Goal: Task Accomplishment & Management: Manage account settings

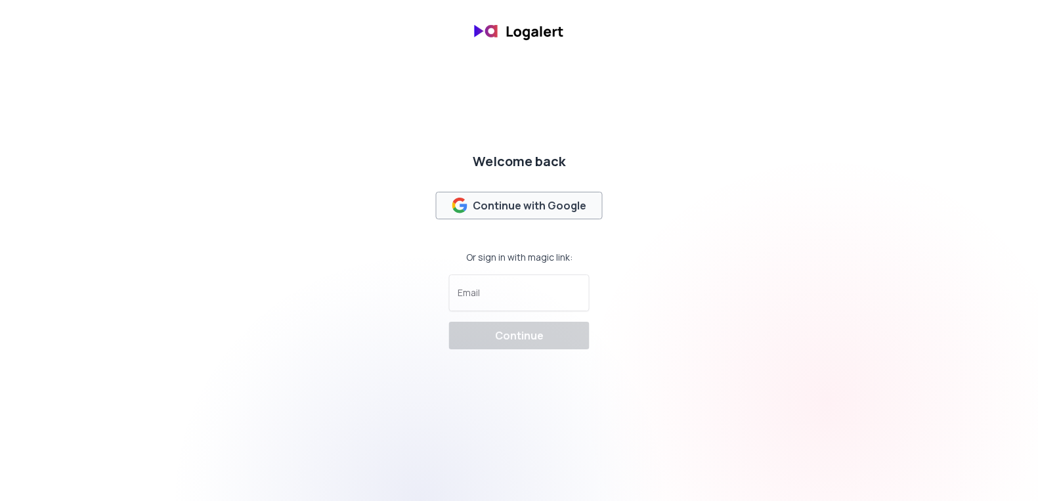
click at [512, 205] on div "Continue with Google" at bounding box center [519, 206] width 135 height 16
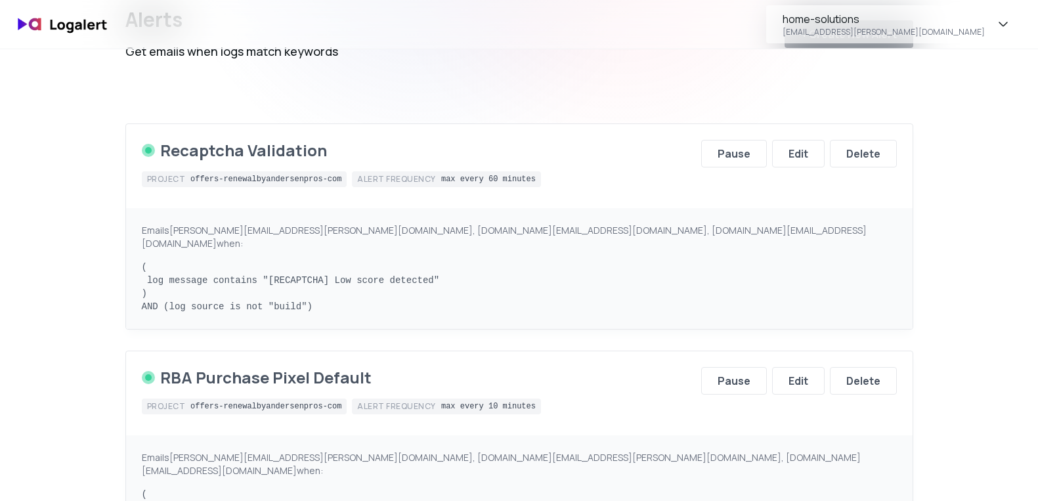
scroll to position [96, 0]
click at [314, 228] on div "Emails [PERSON_NAME][EMAIL_ADDRESS][PERSON_NAME][DOMAIN_NAME], [DOMAIN_NAME][EM…" at bounding box center [519, 235] width 755 height 26
drag, startPoint x: 310, startPoint y: 228, endPoint x: 370, endPoint y: 229, distance: 59.1
click at [370, 229] on div "Emails [PERSON_NAME][EMAIL_ADDRESS][PERSON_NAME][DOMAIN_NAME], [DOMAIN_NAME][EM…" at bounding box center [519, 235] width 755 height 26
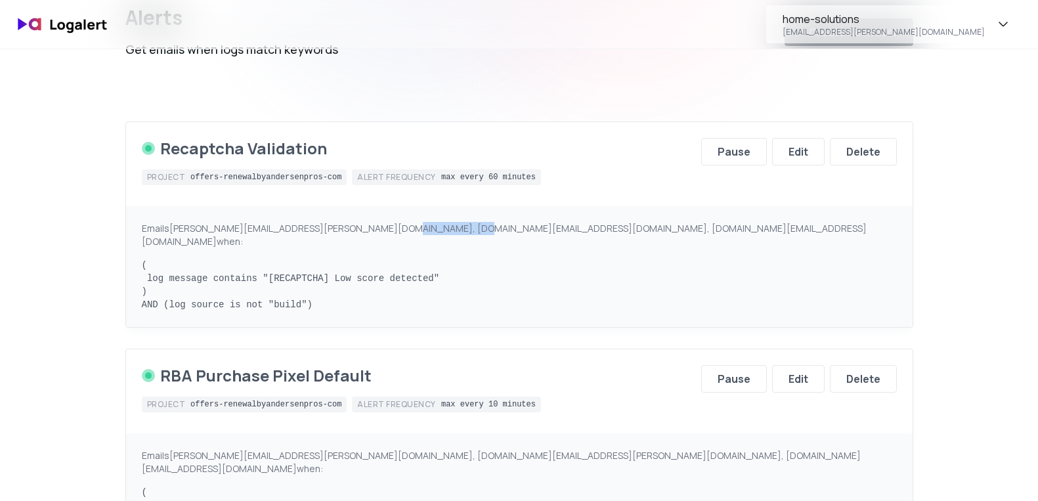
drag, startPoint x: 450, startPoint y: 228, endPoint x: 381, endPoint y: 224, distance: 69.0
click at [382, 224] on div "Emails [PERSON_NAME][EMAIL_ADDRESS][PERSON_NAME][DOMAIN_NAME], [DOMAIN_NAME][EM…" at bounding box center [519, 235] width 755 height 26
click at [385, 259] on pre "( log message contains "[RECAPTCHA] Low score detected" ) AND (log source is no…" at bounding box center [519, 285] width 755 height 53
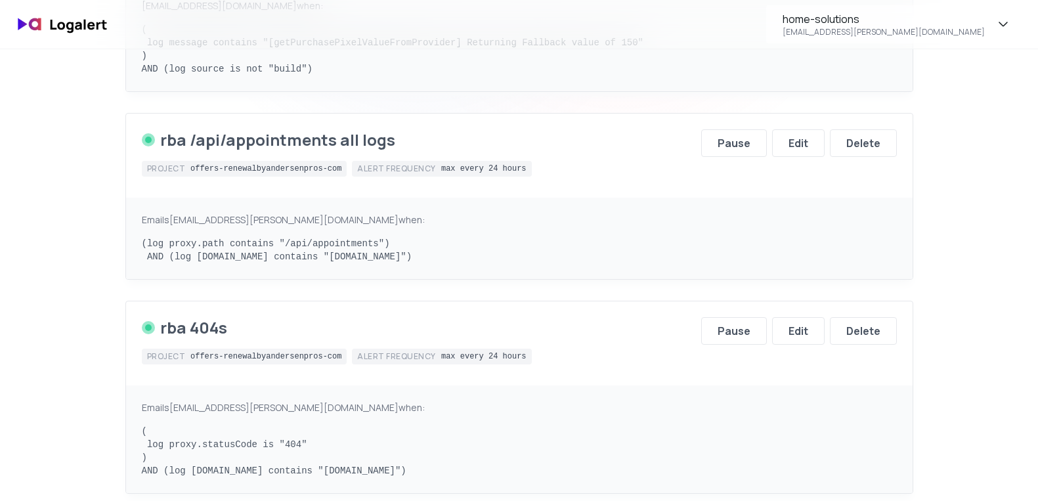
scroll to position [488, 0]
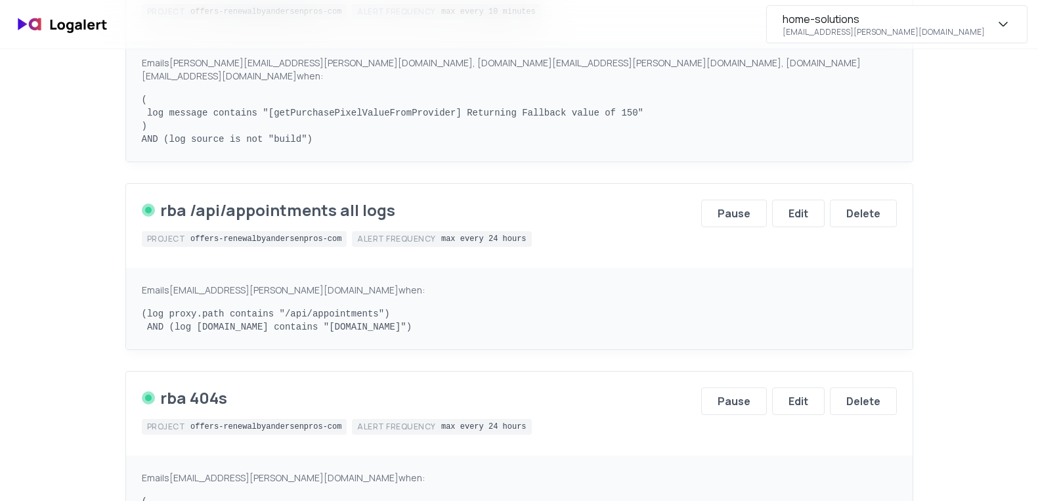
click at [989, 18] on div "home-solutions [EMAIL_ADDRESS][PERSON_NAME][DOMAIN_NAME]" at bounding box center [896, 24] width 261 height 38
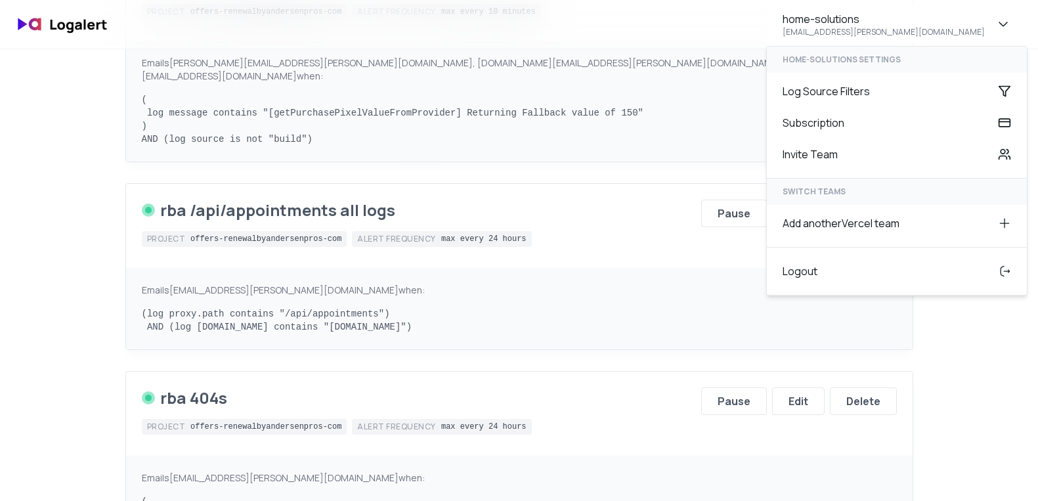
click at [688, 93] on pre "( log message contains "[getPurchasePixelValueFromProvider] Returning Fallback …" at bounding box center [519, 119] width 755 height 53
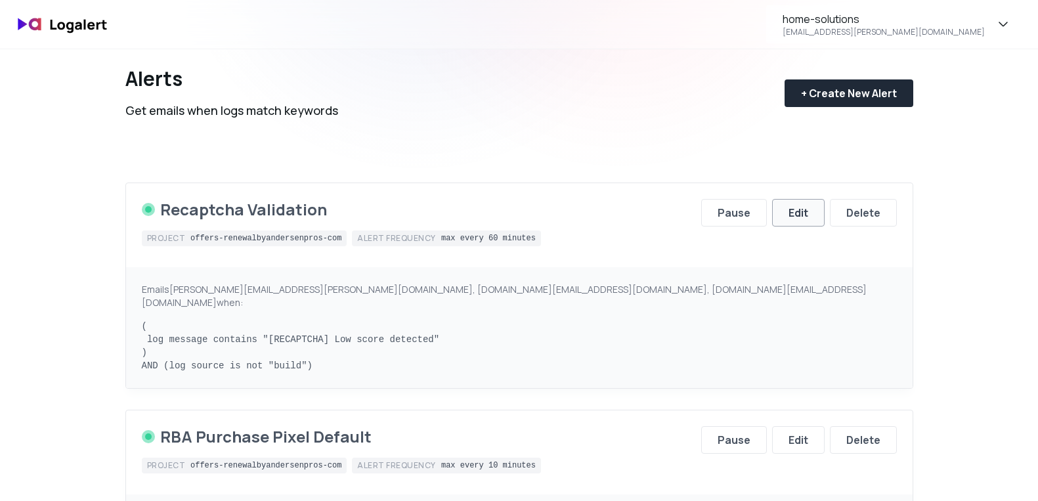
scroll to position [0, 0]
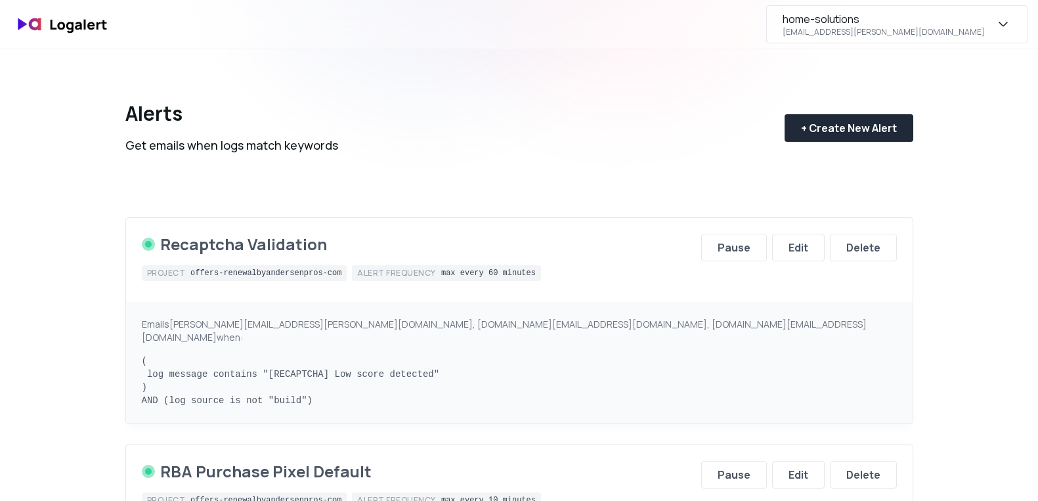
click at [1000, 26] on icon "button" at bounding box center [1003, 24] width 16 height 16
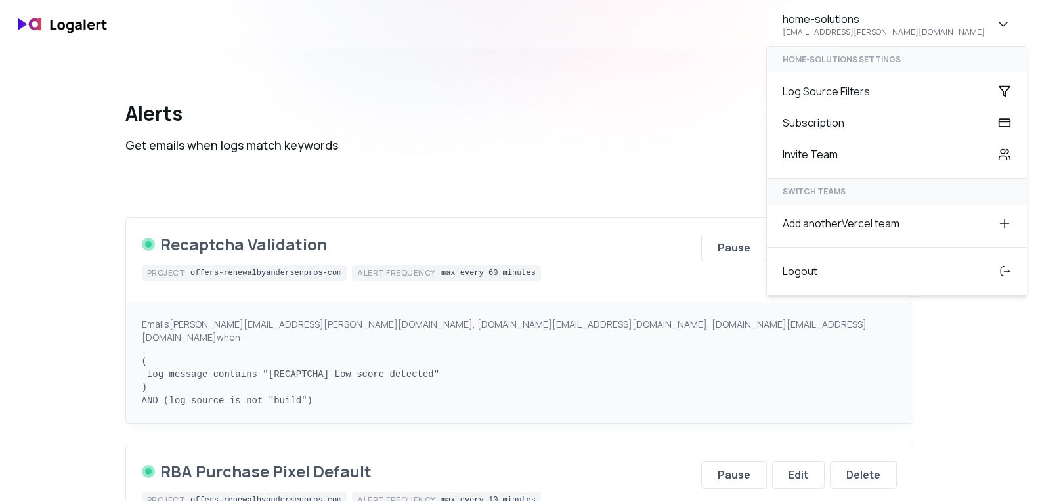
click at [670, 119] on div "Alerts Get emails when logs match keywords + Create New Alert" at bounding box center [519, 117] width 788 height 137
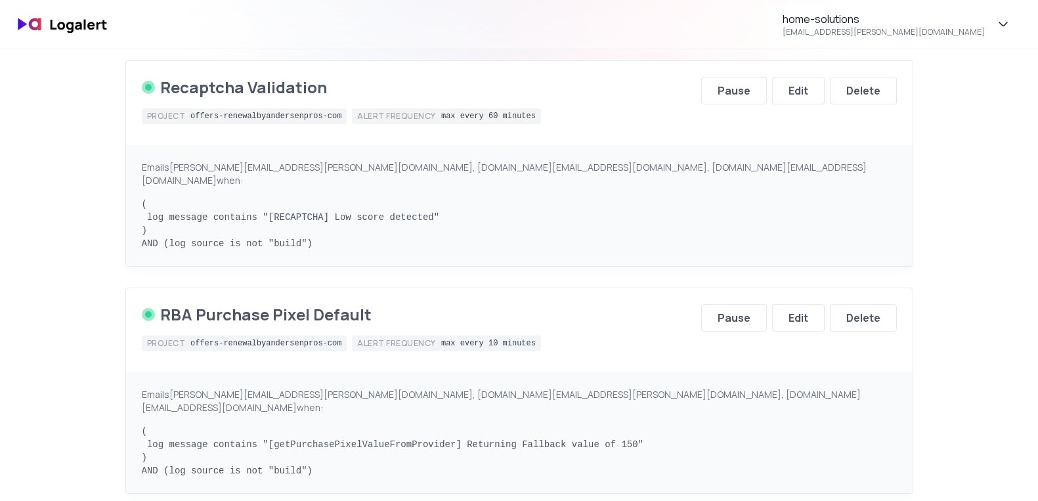
scroll to position [158, 0]
click at [792, 86] on div "Edit" at bounding box center [798, 90] width 20 height 16
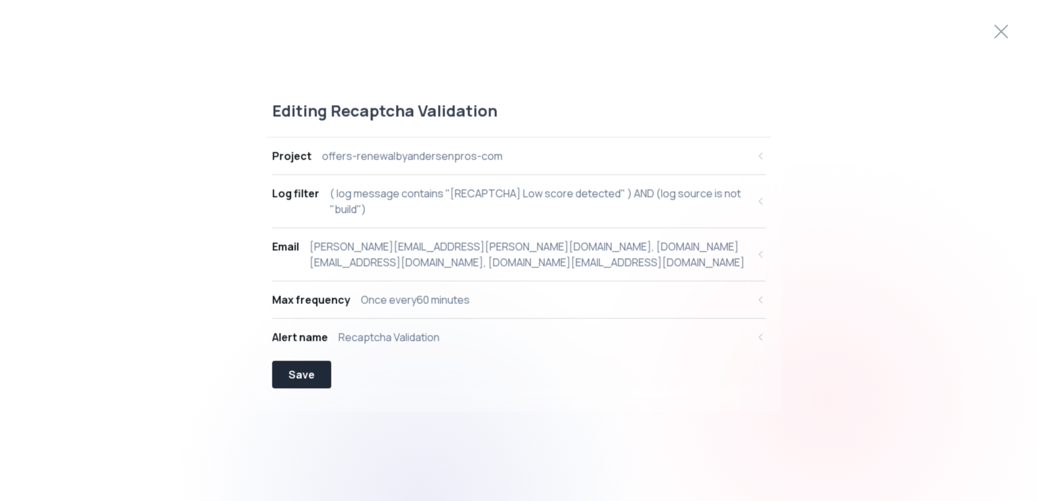
click at [727, 296] on div "Max frequency Once every 60 minutes" at bounding box center [509, 299] width 475 height 16
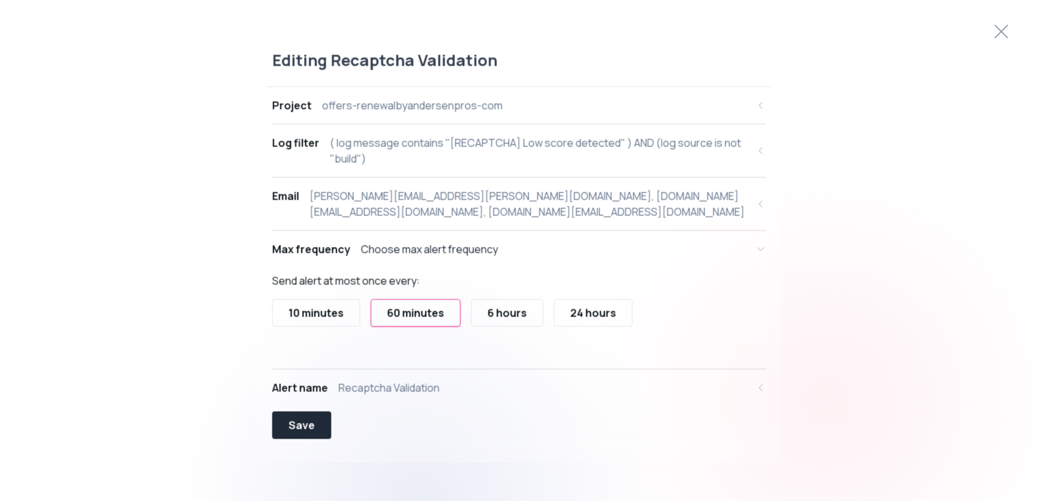
click at [531, 389] on div "Alert name Recaptcha Validation" at bounding box center [509, 387] width 475 height 16
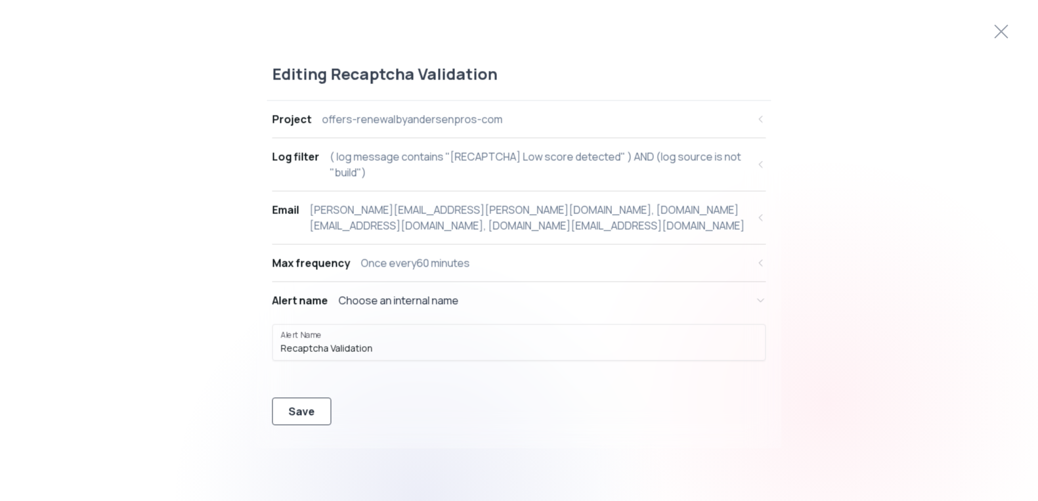
click at [303, 411] on div "Save" at bounding box center [302, 411] width 26 height 16
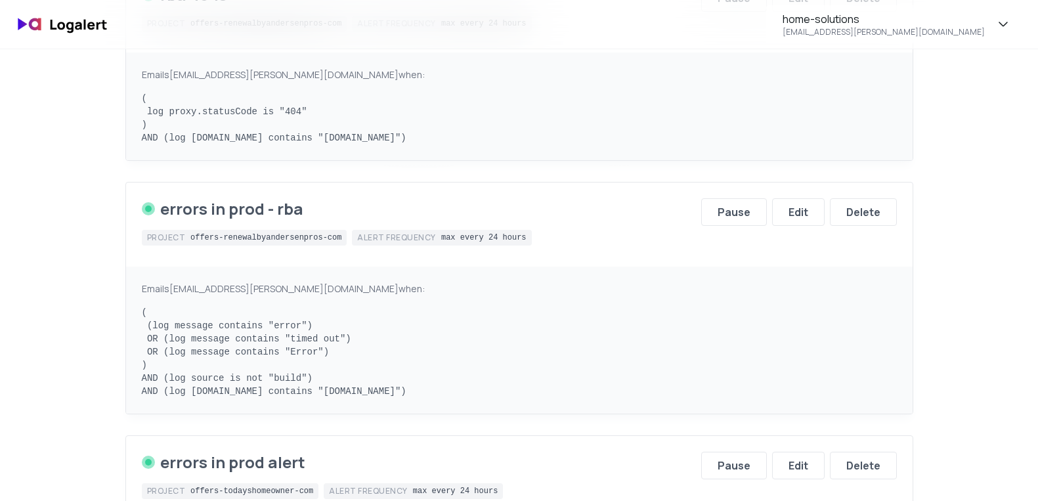
scroll to position [897, 0]
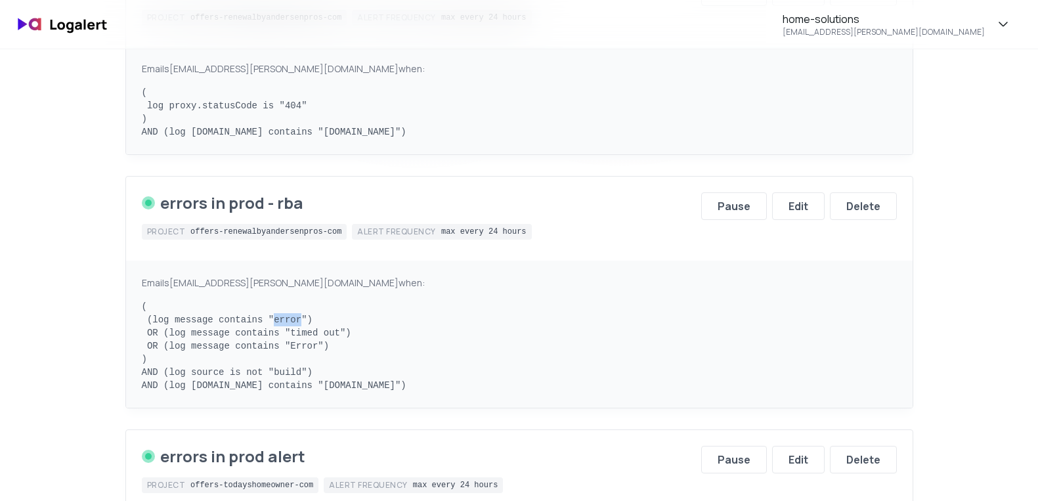
drag, startPoint x: 300, startPoint y: 305, endPoint x: 274, endPoint y: 303, distance: 26.3
click at [274, 303] on pre "( (log message contains "error") OR (log message contains "timed out") OR (log …" at bounding box center [519, 346] width 755 height 92
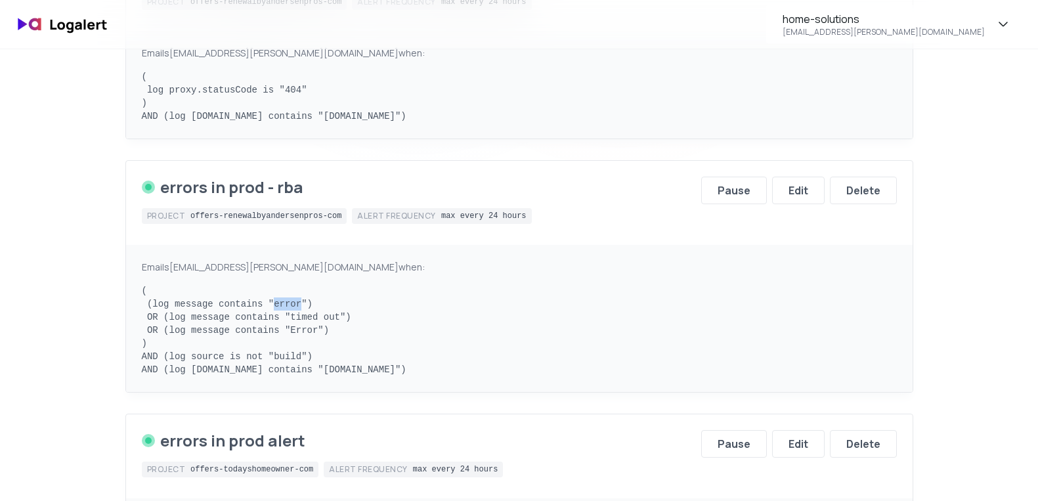
scroll to position [914, 0]
drag, startPoint x: 319, startPoint y: 315, endPoint x: 291, endPoint y: 312, distance: 28.4
click at [291, 312] on pre "( (log message contains "error") OR (log message contains "timed out") OR (log …" at bounding box center [519, 330] width 755 height 92
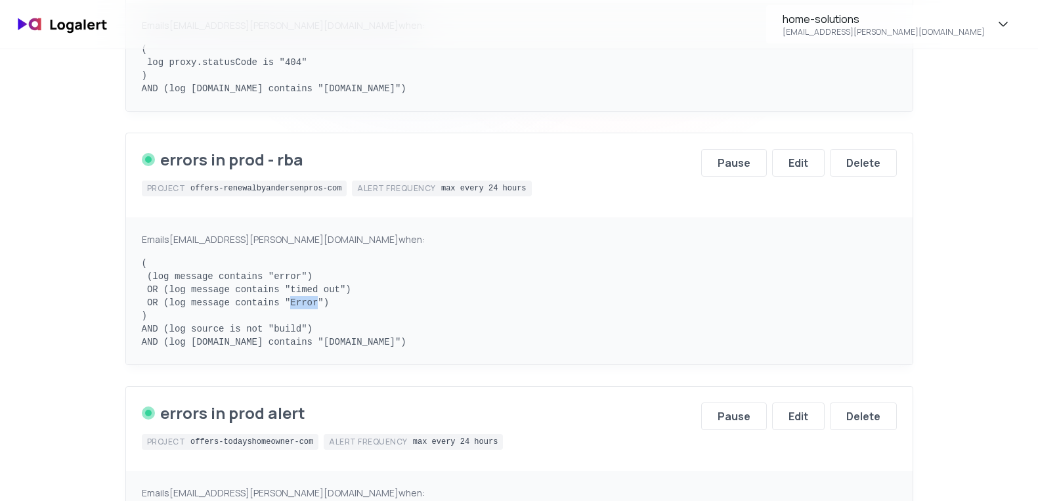
scroll to position [947, 0]
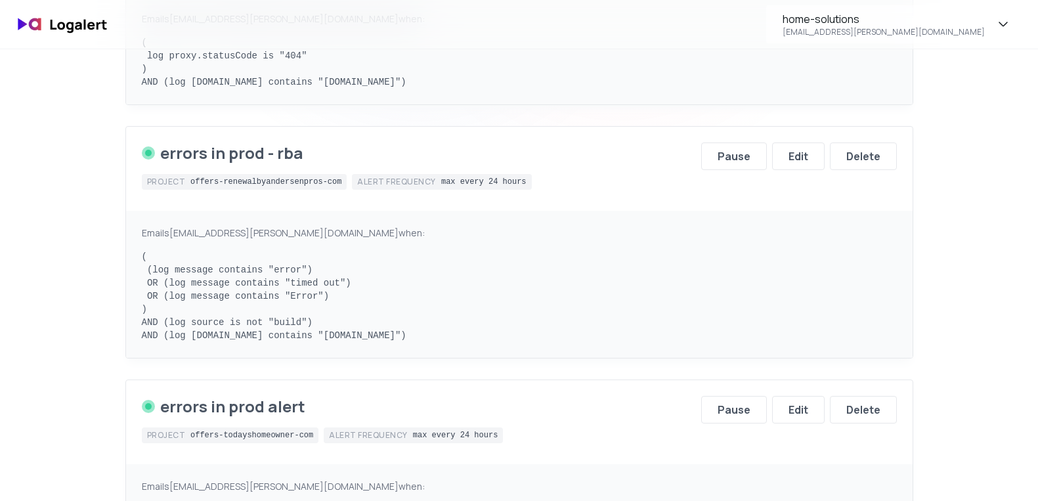
click at [322, 282] on pre "( (log message contains "error") OR (log message contains "timed out") OR (log …" at bounding box center [519, 296] width 755 height 92
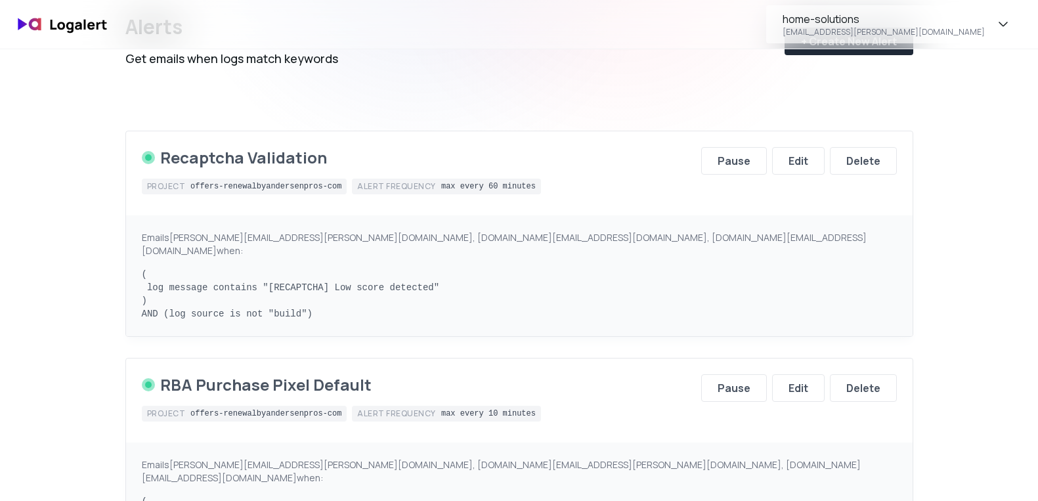
scroll to position [94, 0]
